Goal: Information Seeking & Learning: Find specific fact

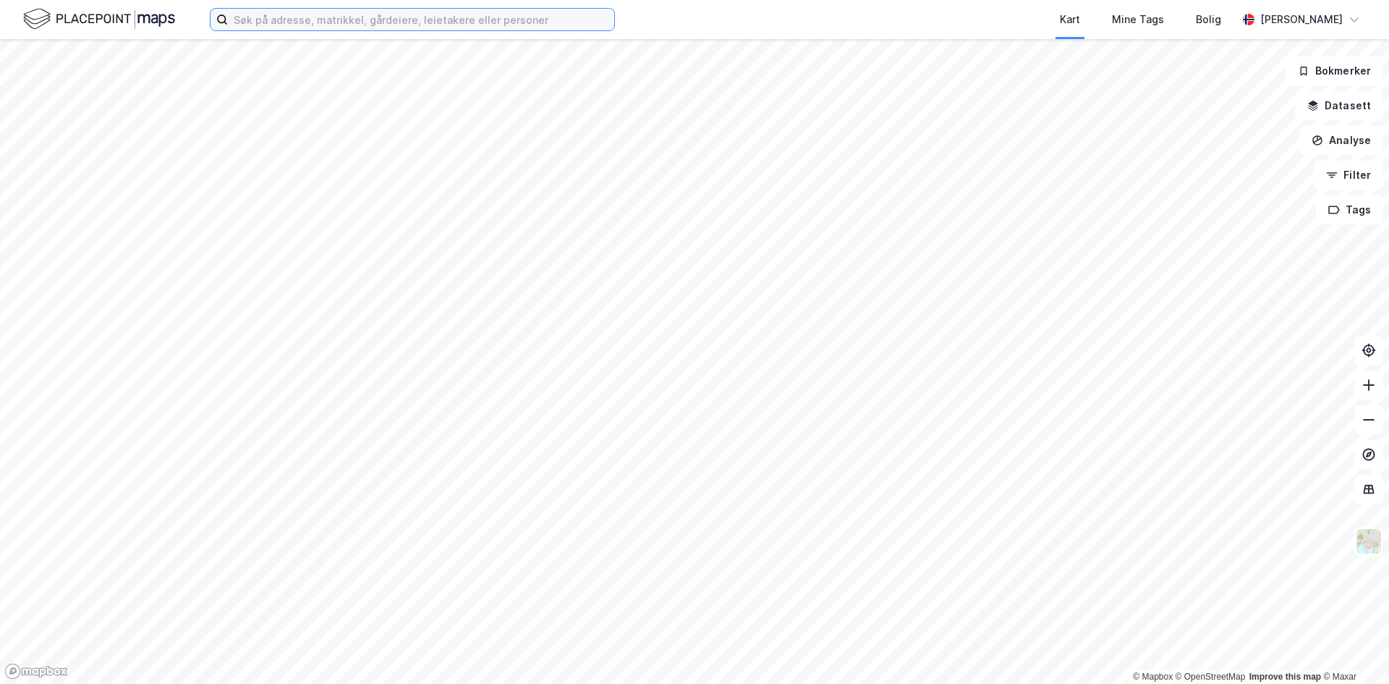
click at [298, 21] on input at bounding box center [421, 20] width 386 height 22
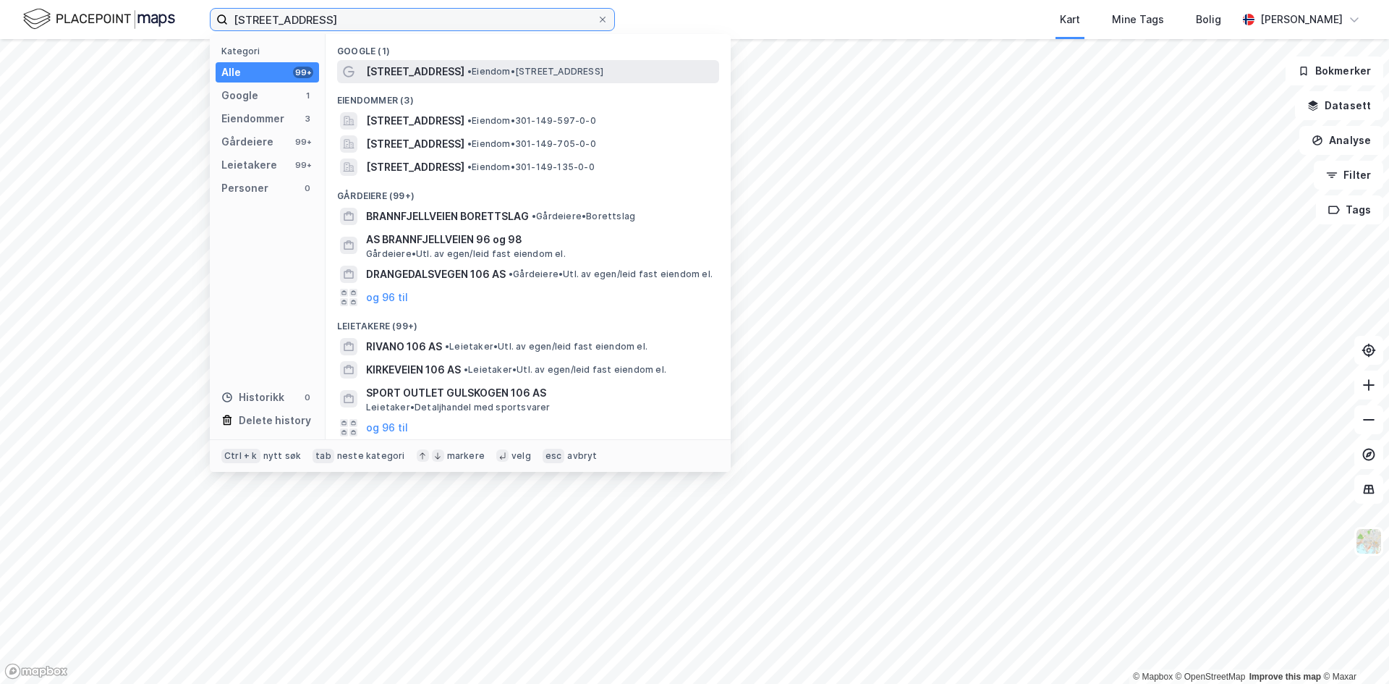
type input "[STREET_ADDRESS]"
click at [428, 63] on span "[STREET_ADDRESS]" at bounding box center [415, 71] width 98 height 17
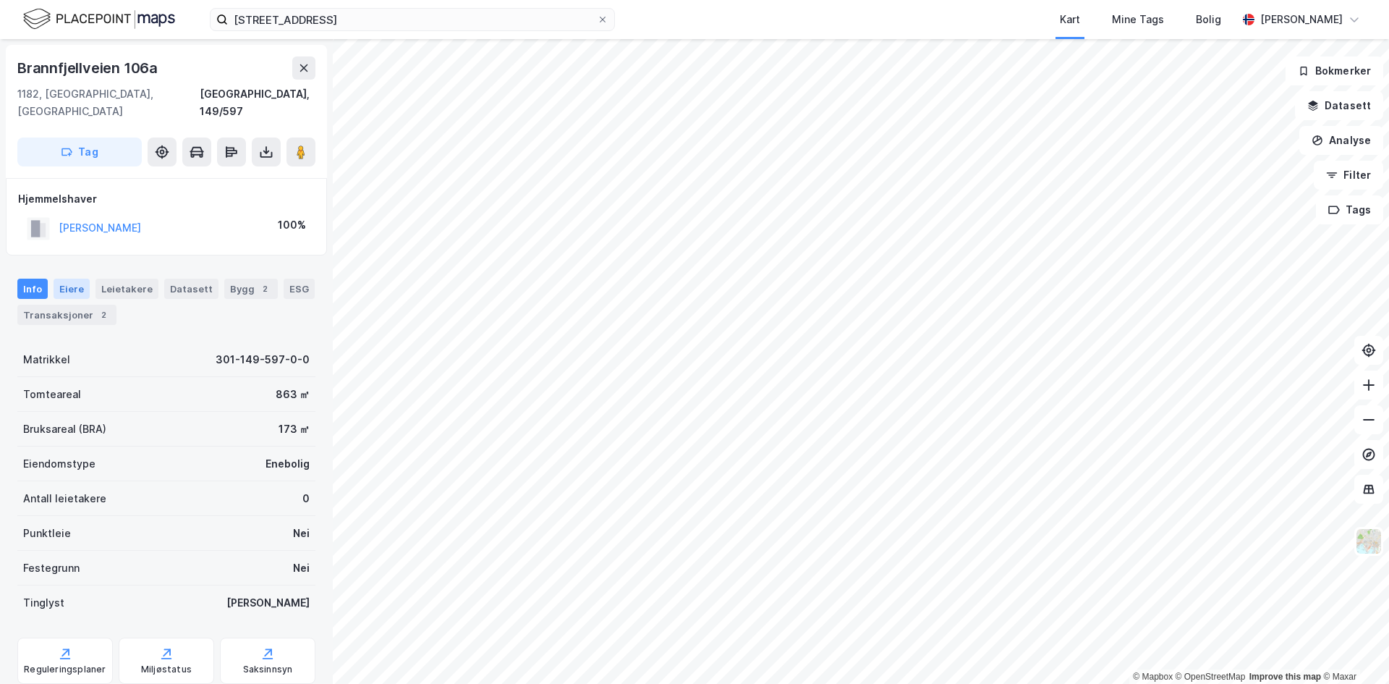
click at [69, 279] on div "Eiere" at bounding box center [72, 289] width 36 height 20
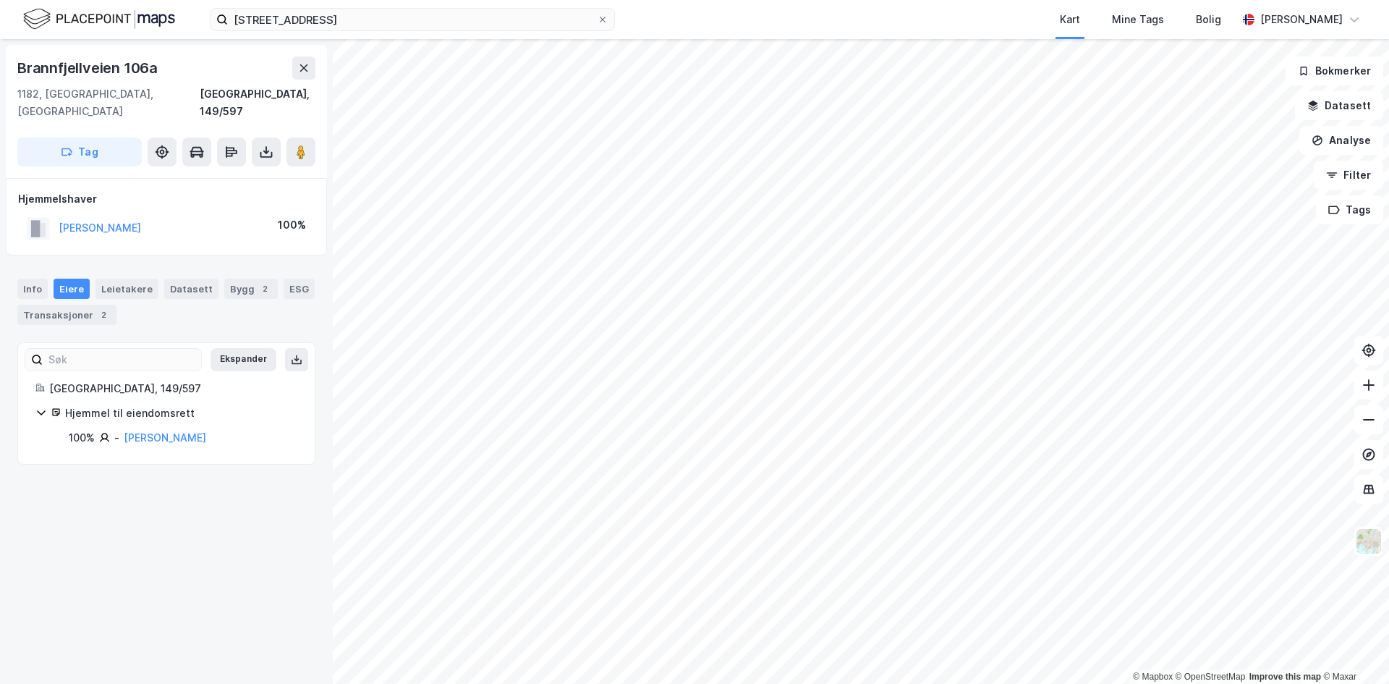
click at [169, 63] on div "Brannfjellveien 106a" at bounding box center [166, 67] width 298 height 23
